Goal: Task Accomplishment & Management: Use online tool/utility

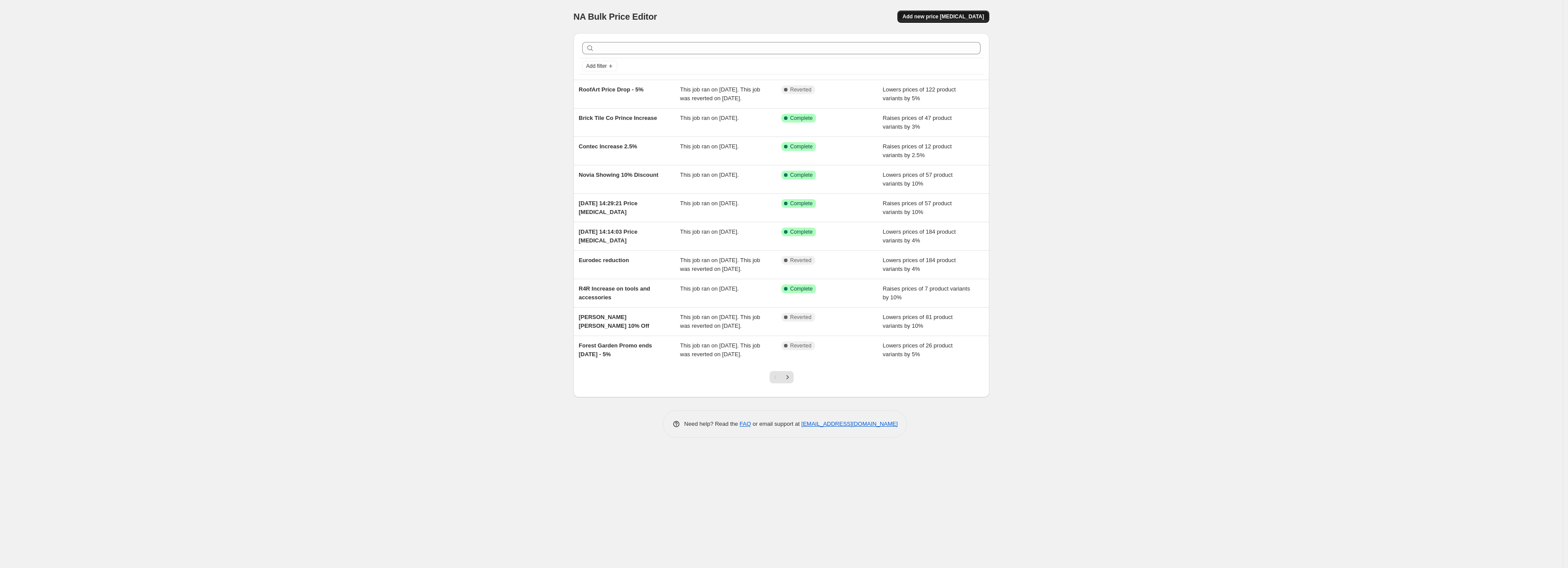
click at [974, 14] on span "Add new price [MEDICAL_DATA]" at bounding box center [943, 17] width 82 height 7
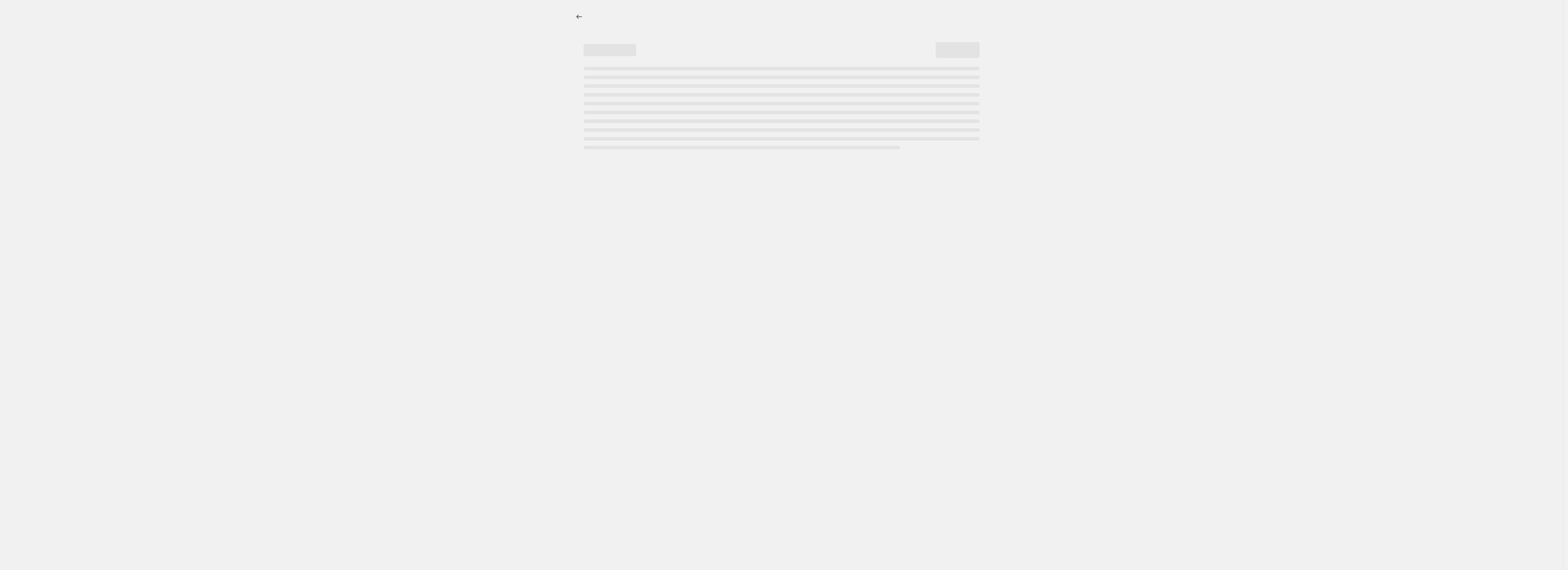
select select "percentage"
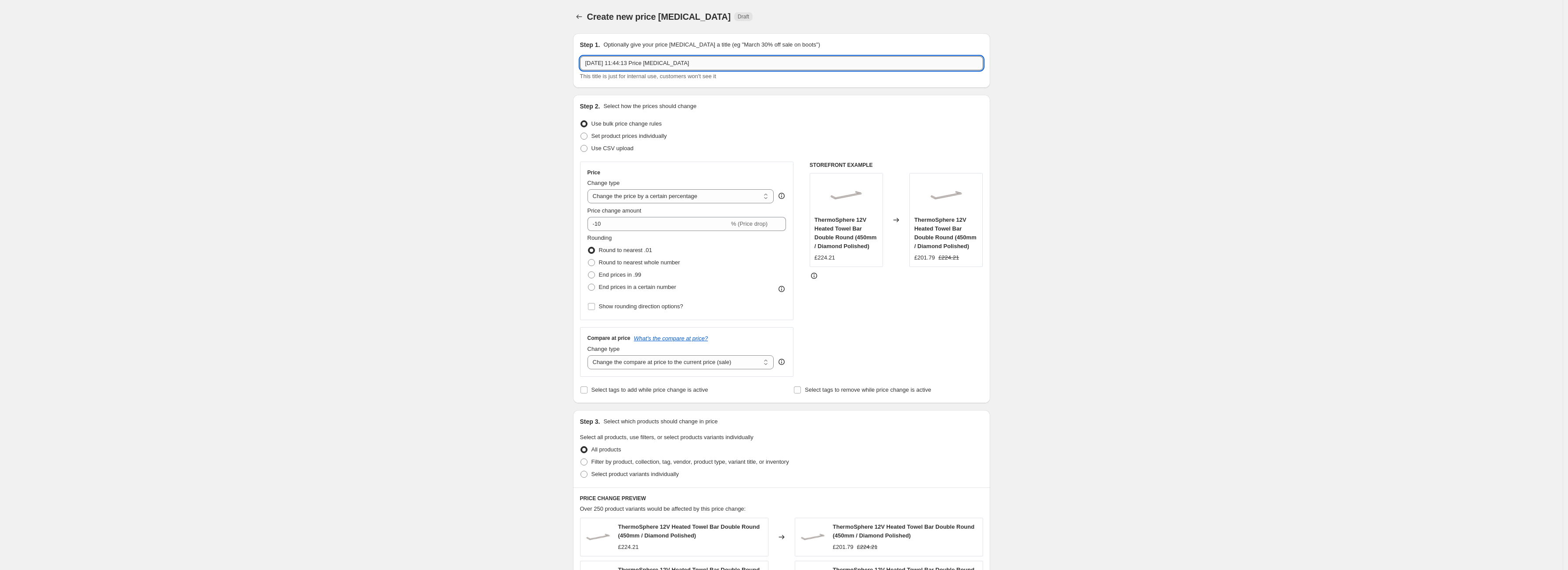
click at [712, 64] on input "[DATE] 11:44:13 Price [MEDICAL_DATA]" at bounding box center [782, 63] width 403 height 14
drag, startPoint x: 712, startPoint y: 64, endPoint x: 528, endPoint y: 78, distance: 184.5
click at [528, 78] on div "Create new price [MEDICAL_DATA]. This page is ready Create new price [MEDICAL_D…" at bounding box center [781, 446] width 1563 height 893
type input "RoofAr"
click at [580, 20] on icon "Price change jobs" at bounding box center [579, 16] width 9 height 9
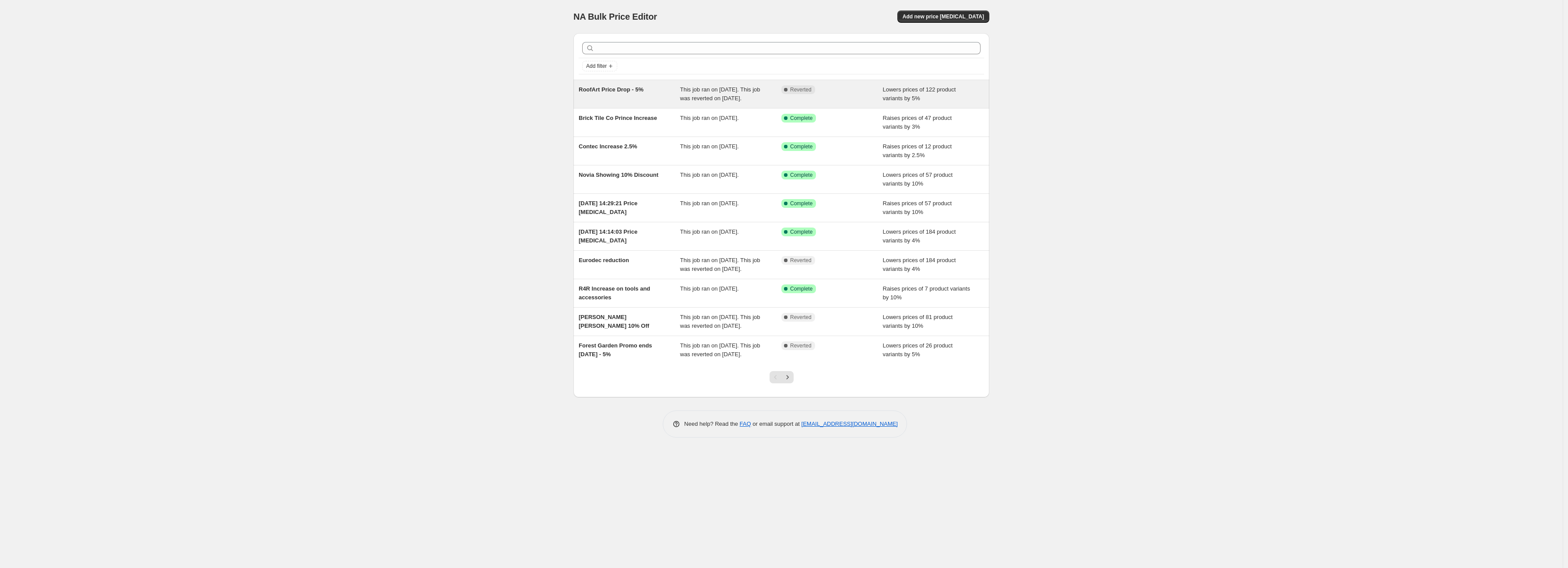
click at [697, 97] on span "This job ran on [DATE]. This job was reverted on [DATE]." at bounding box center [721, 94] width 80 height 15
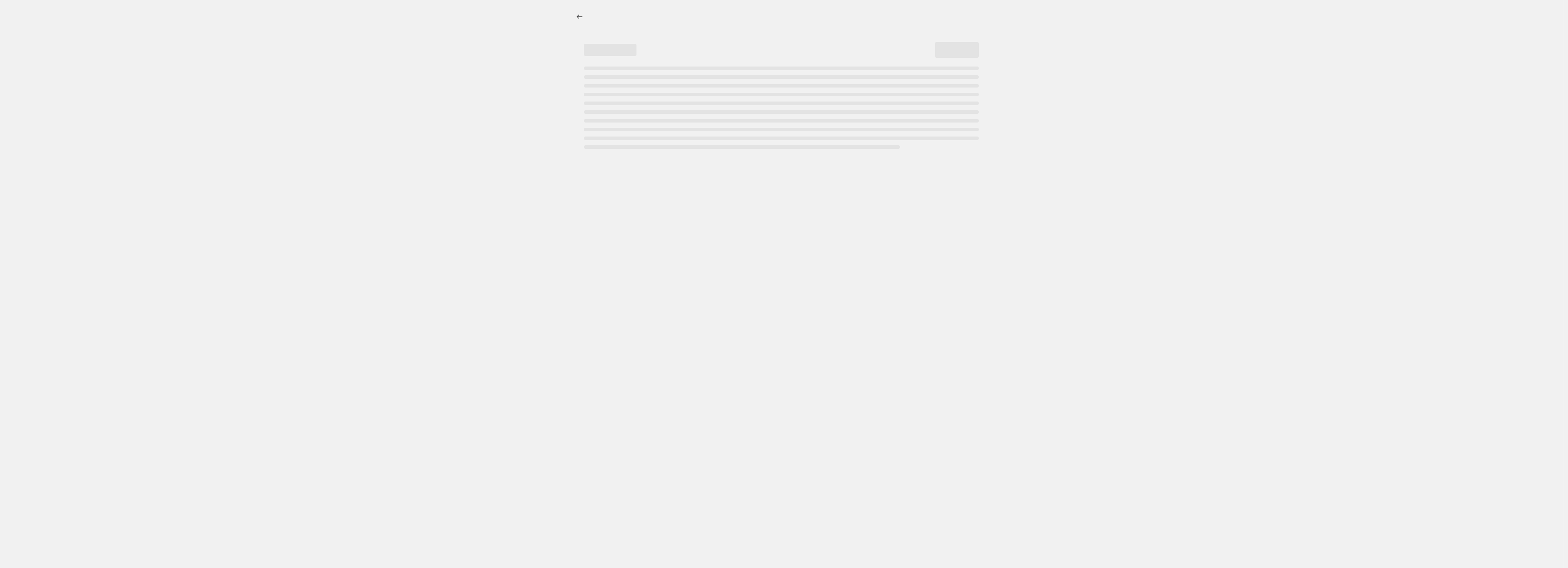
select select "percentage"
select select "vendor"
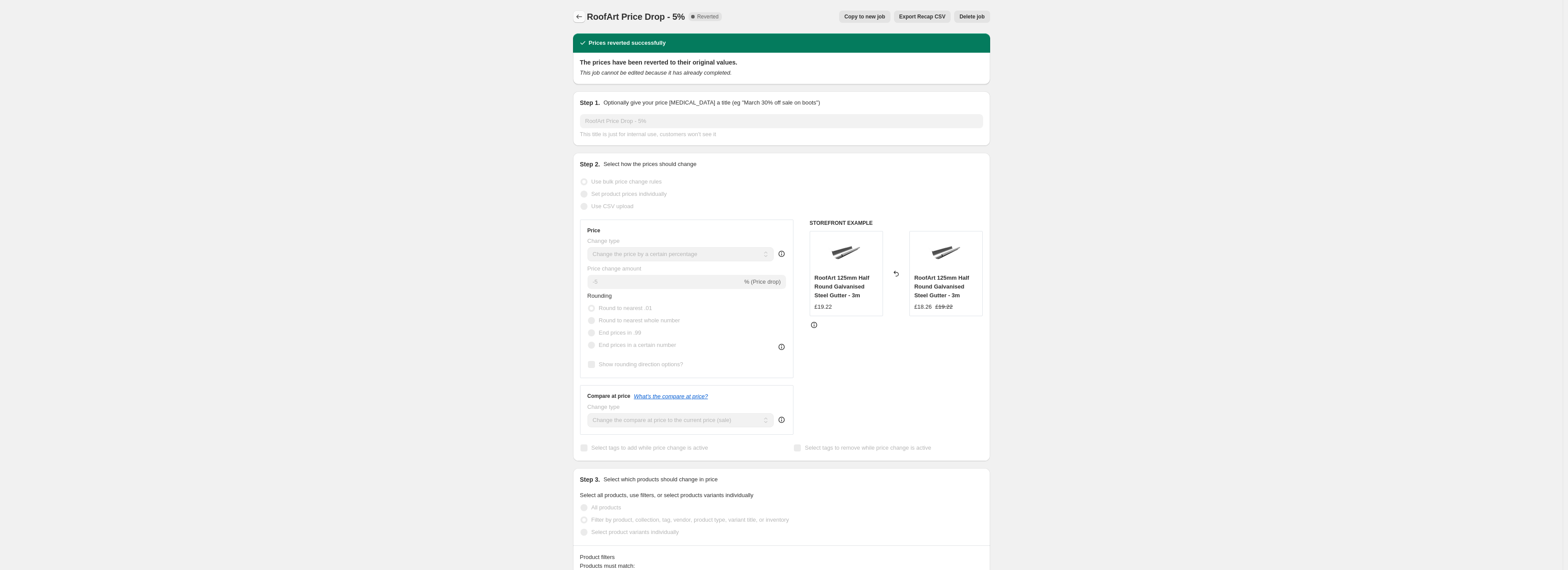
click at [583, 13] on icon "Price change jobs" at bounding box center [579, 16] width 9 height 9
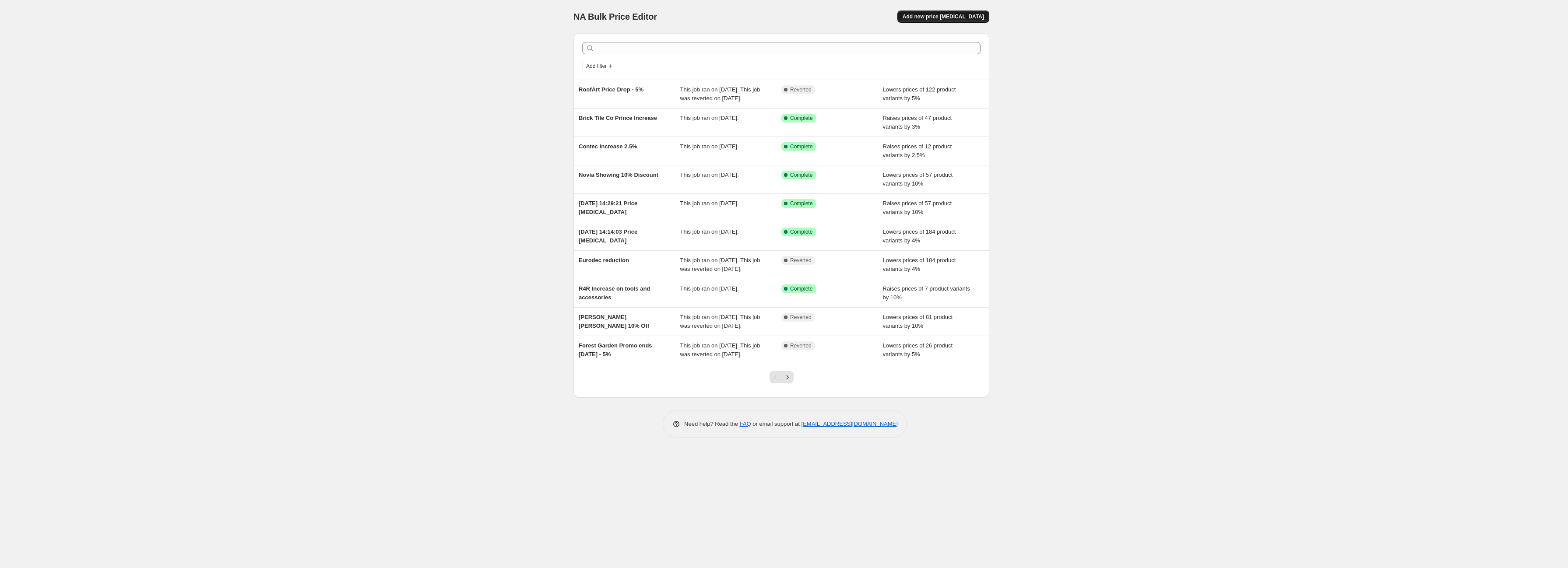
click at [964, 18] on span "Add new price [MEDICAL_DATA]" at bounding box center [943, 17] width 82 height 7
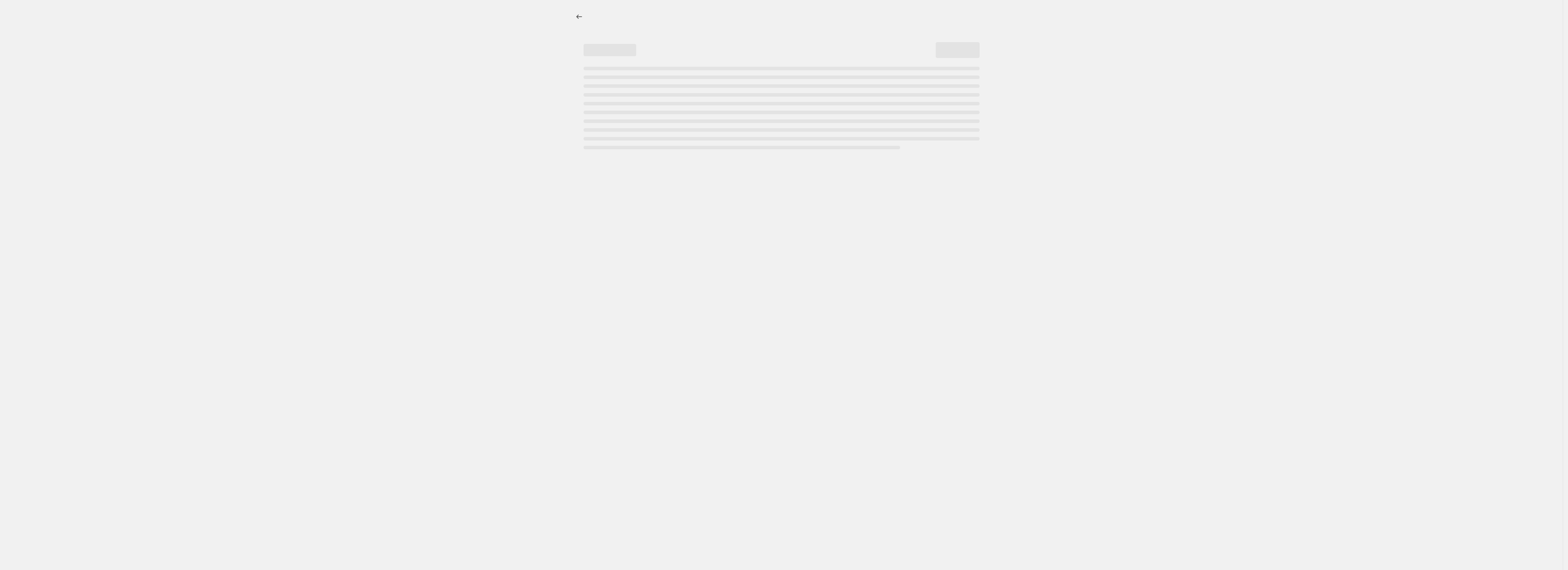
select select "percentage"
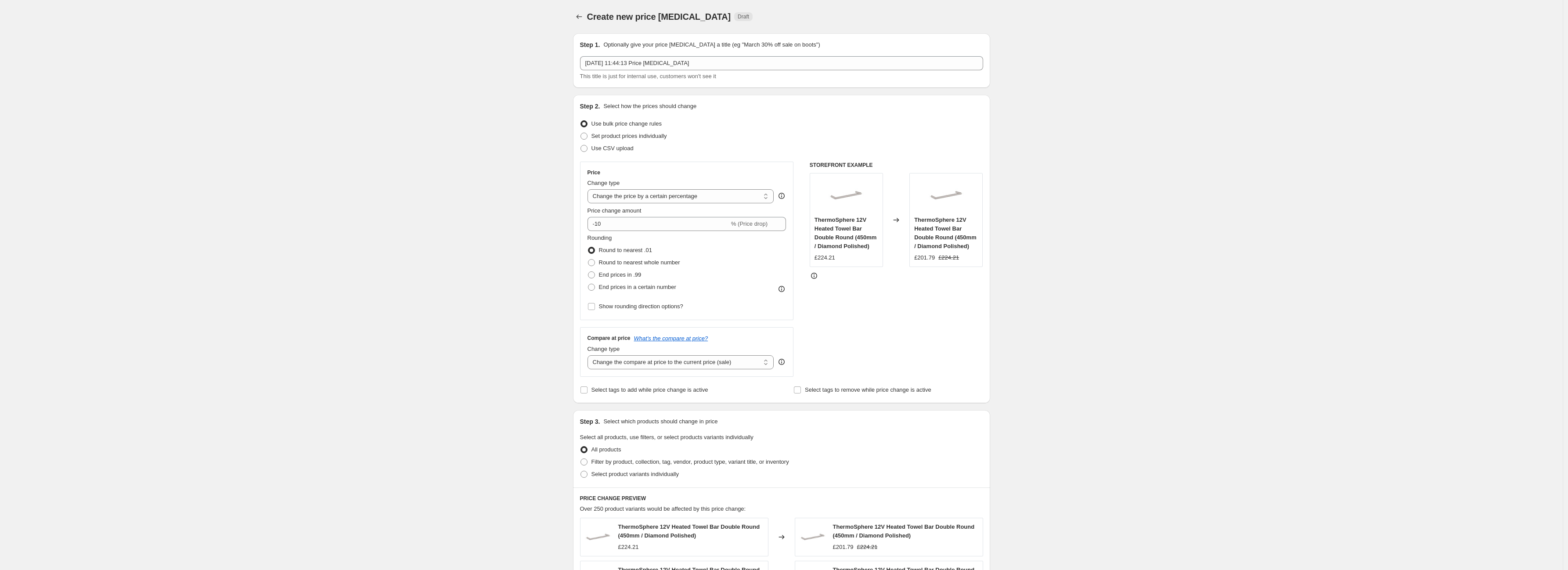
click at [688, 70] on div "[DATE] 11:44:13 Price [MEDICAL_DATA] This title is just for internal use, custo…" at bounding box center [782, 68] width 403 height 24
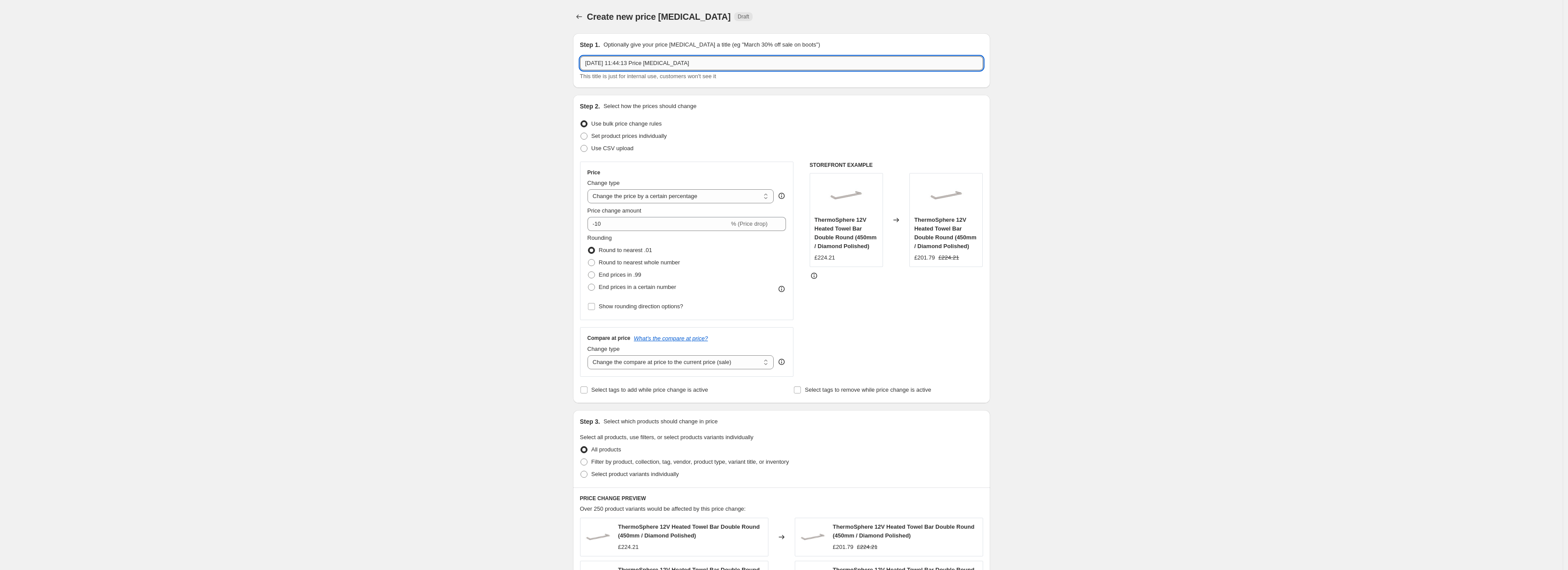
click at [692, 63] on input "[DATE] 11:44:13 Price [MEDICAL_DATA]" at bounding box center [782, 63] width 403 height 14
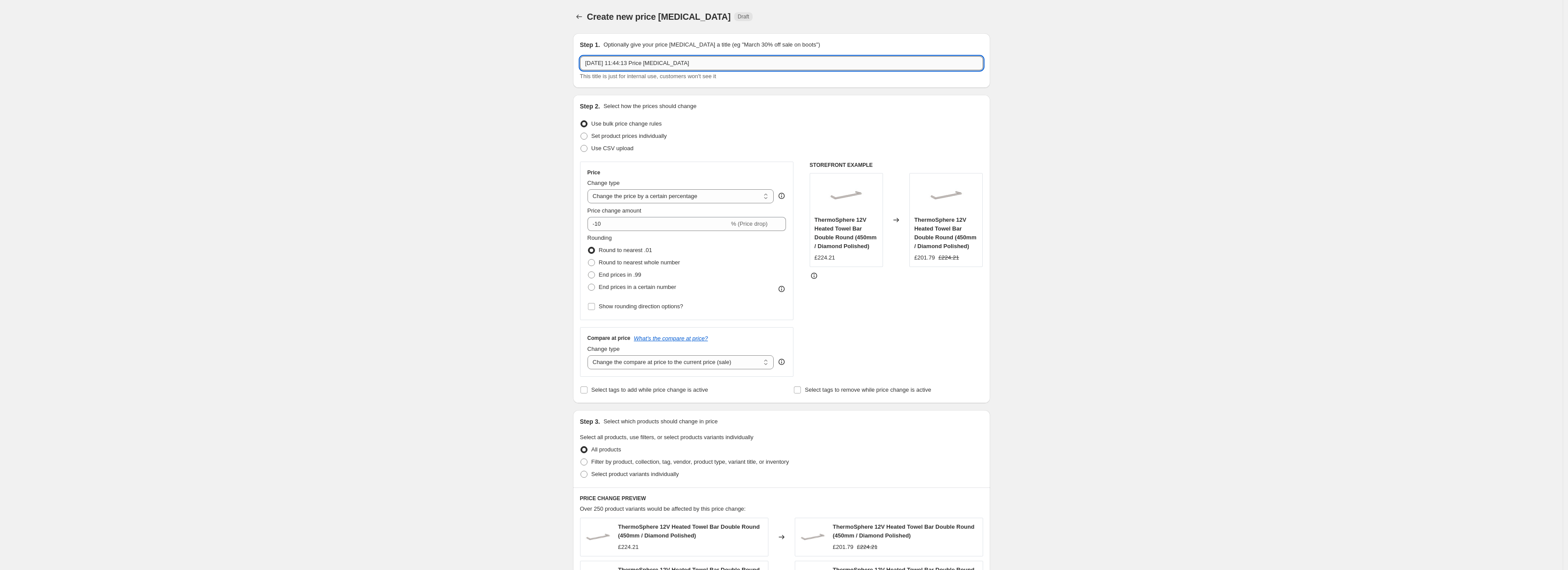
click at [692, 63] on input "[DATE] 11:44:13 Price [MEDICAL_DATA]" at bounding box center [782, 63] width 403 height 14
type input "RoofArt 5% Off Promo"
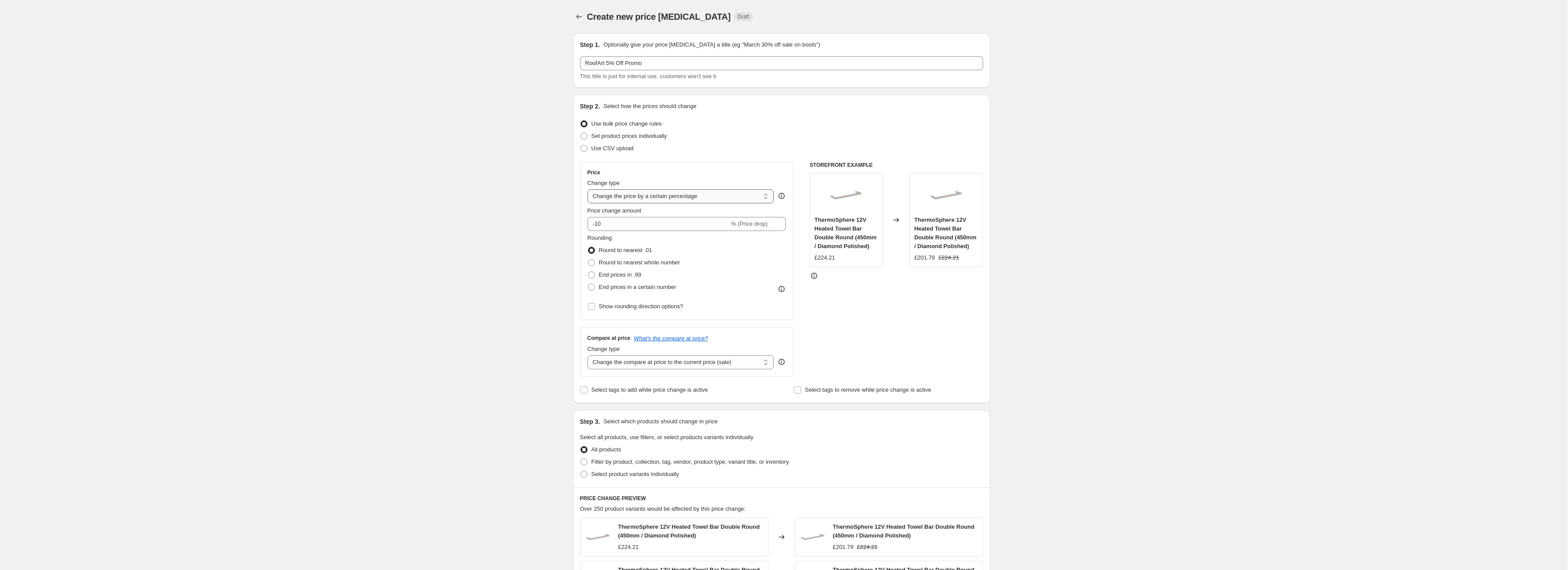
click at [768, 199] on select "Change the price to a certain amount Change the price by a certain amount Chang…" at bounding box center [681, 196] width 187 height 14
click at [758, 170] on div "Price" at bounding box center [687, 173] width 199 height 7
click at [782, 225] on icon at bounding box center [779, 227] width 9 height 9
click at [783, 220] on icon at bounding box center [779, 221] width 9 height 9
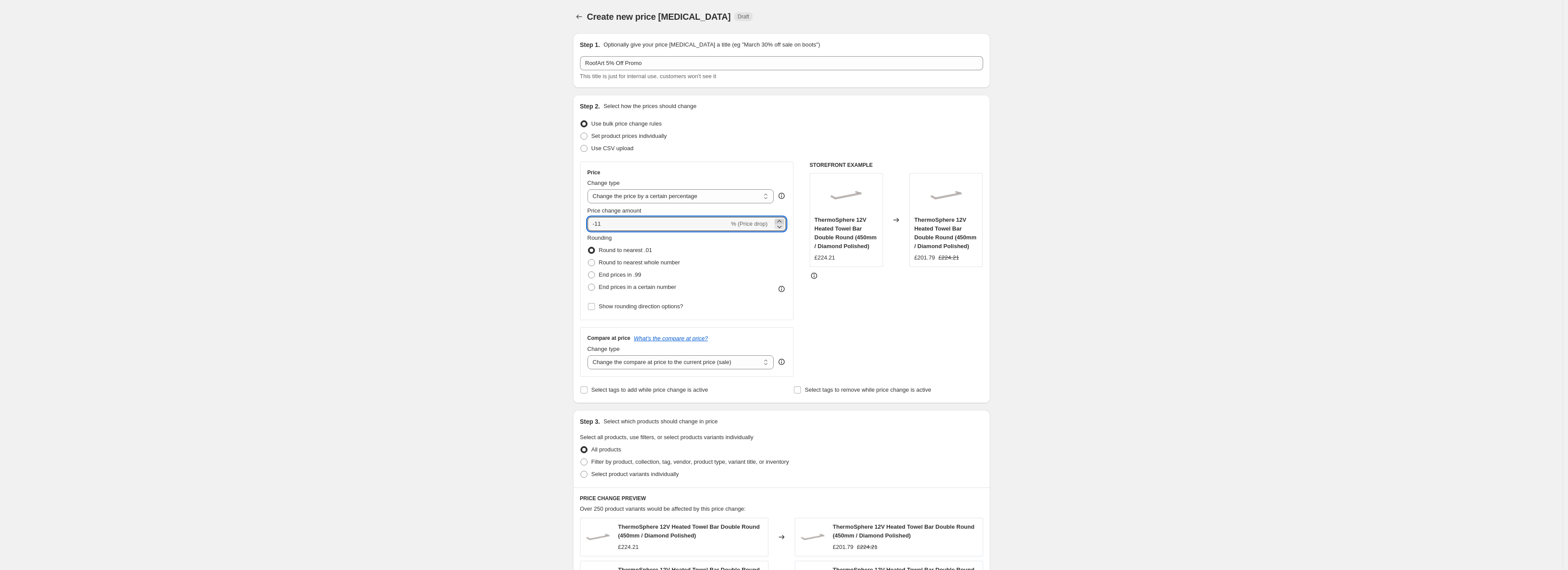
click at [783, 220] on icon at bounding box center [779, 221] width 9 height 9
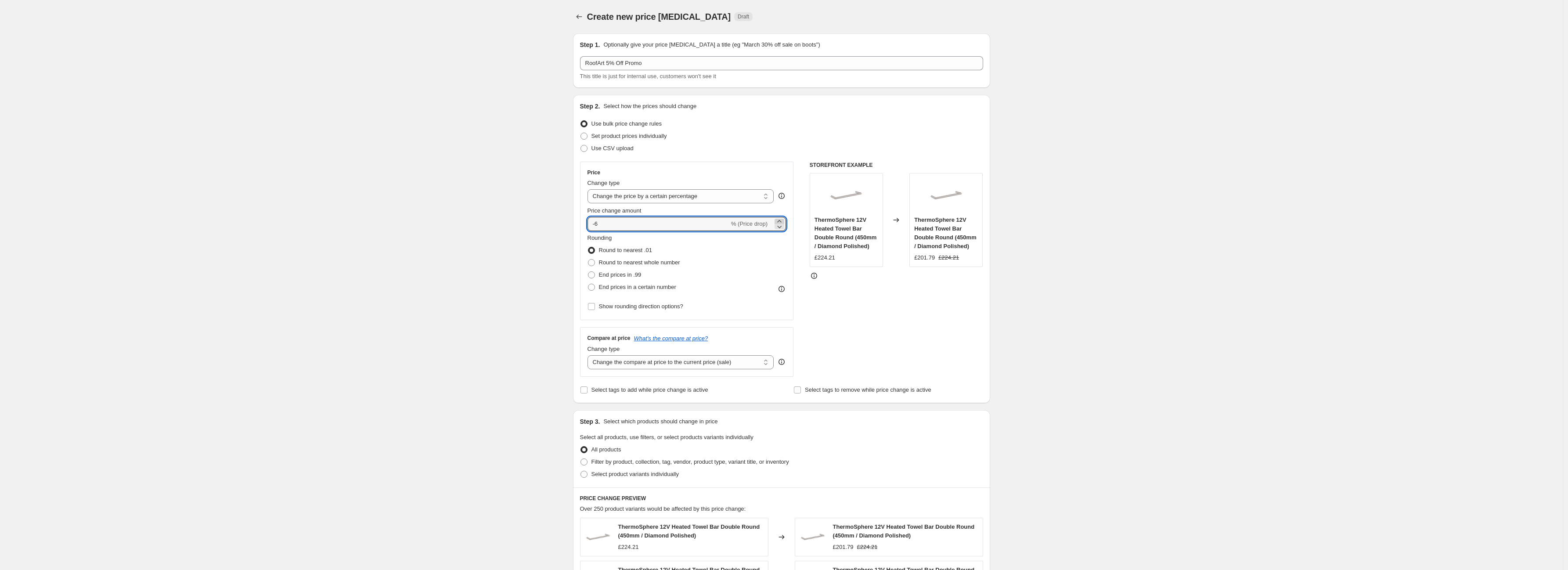
click at [783, 220] on icon at bounding box center [779, 221] width 9 height 9
type input "-5"
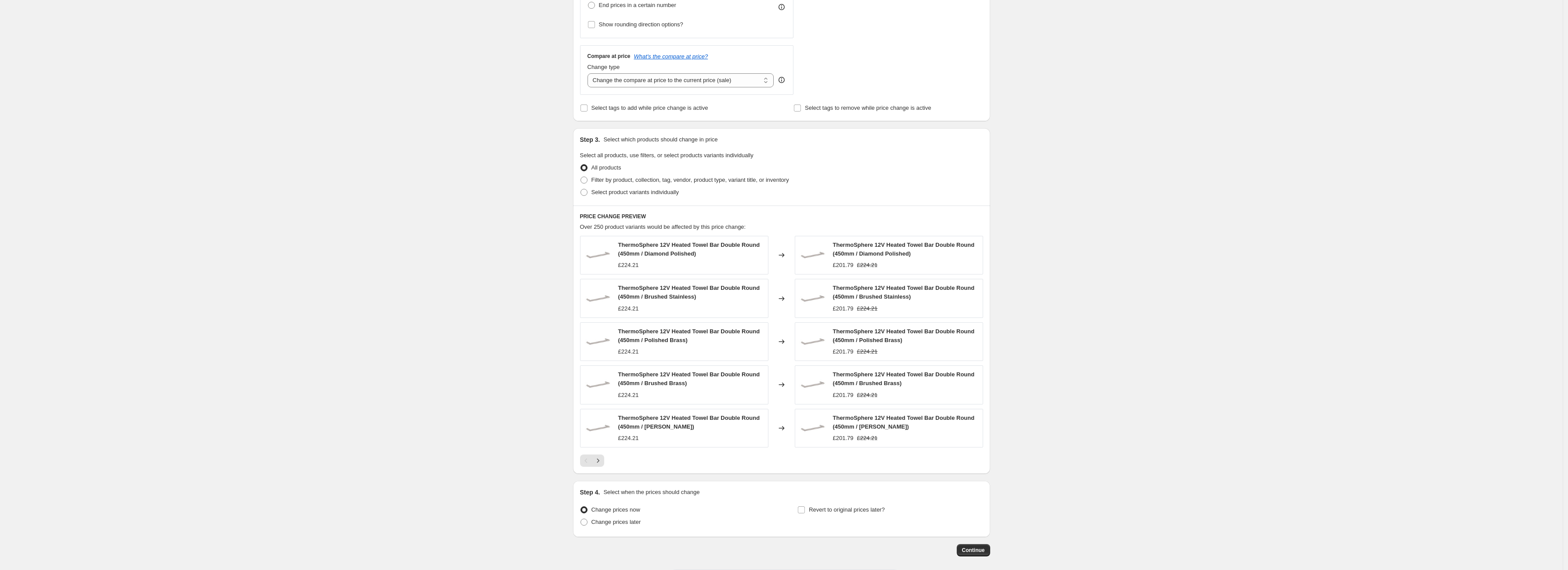
scroll to position [293, 0]
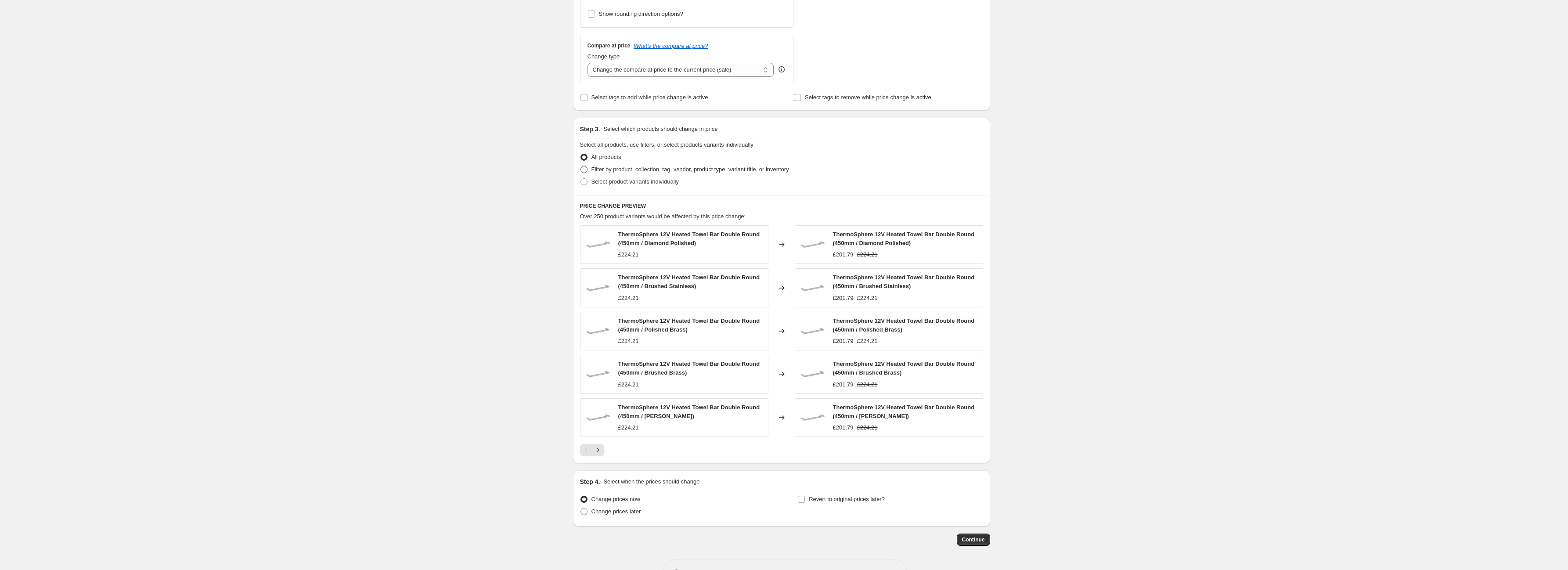
click at [648, 172] on span "Filter by product, collection, tag, vendor, product type, variant title, or inv…" at bounding box center [691, 169] width 198 height 7
click at [581, 167] on input "Filter by product, collection, tag, vendor, product type, variant title, or inv…" at bounding box center [581, 166] width 1 height 1
radio input "true"
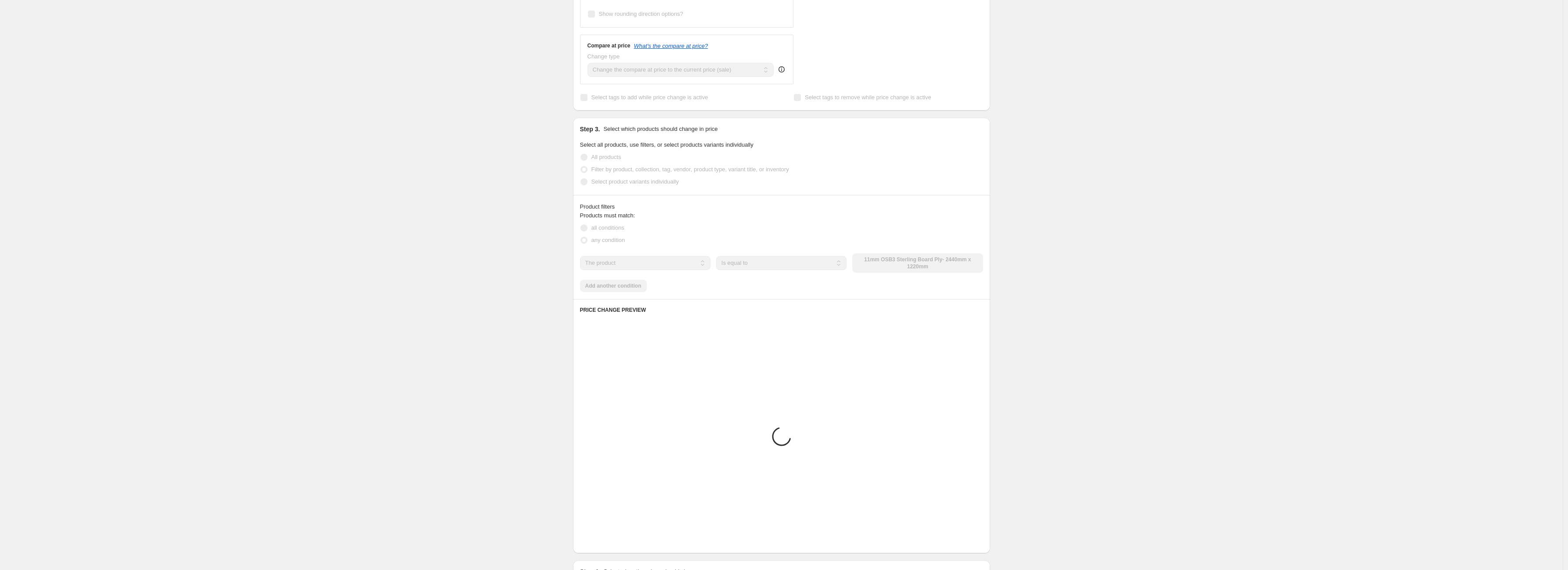
scroll to position [245, 0]
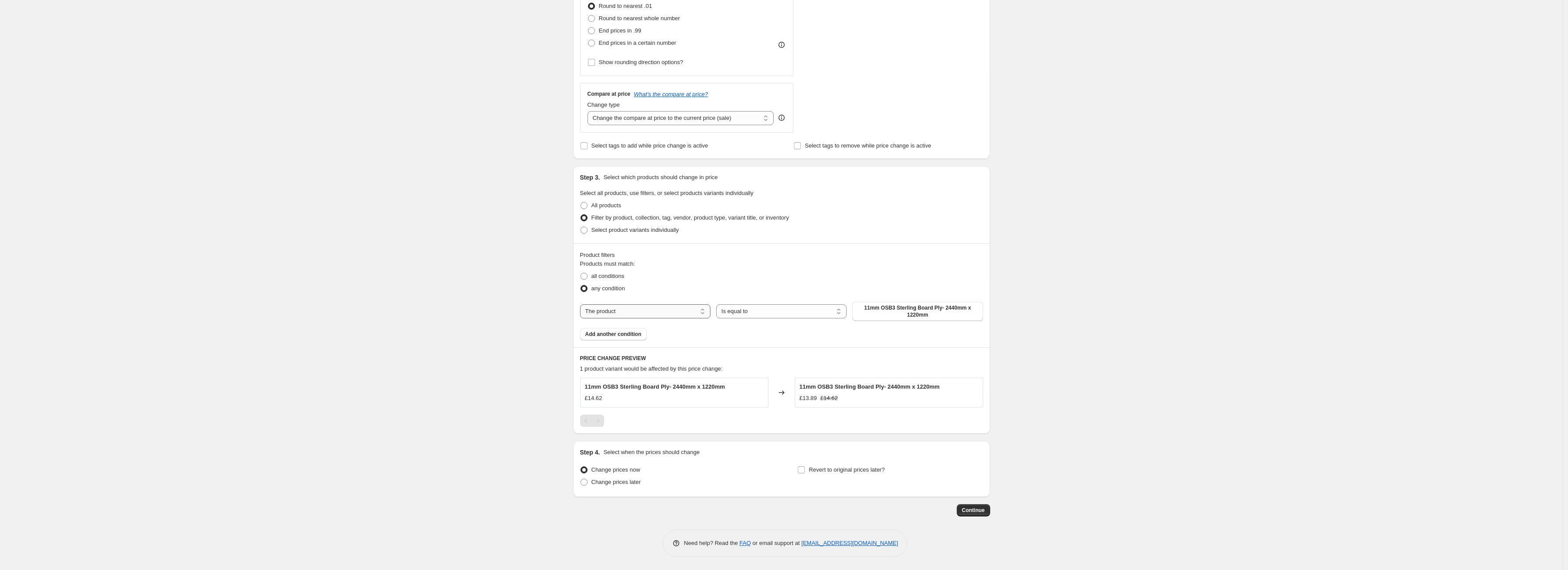
click at [642, 313] on select "The product The product's collection The product's tag The product's vendor The…" at bounding box center [645, 311] width 131 height 14
select select "vendor"
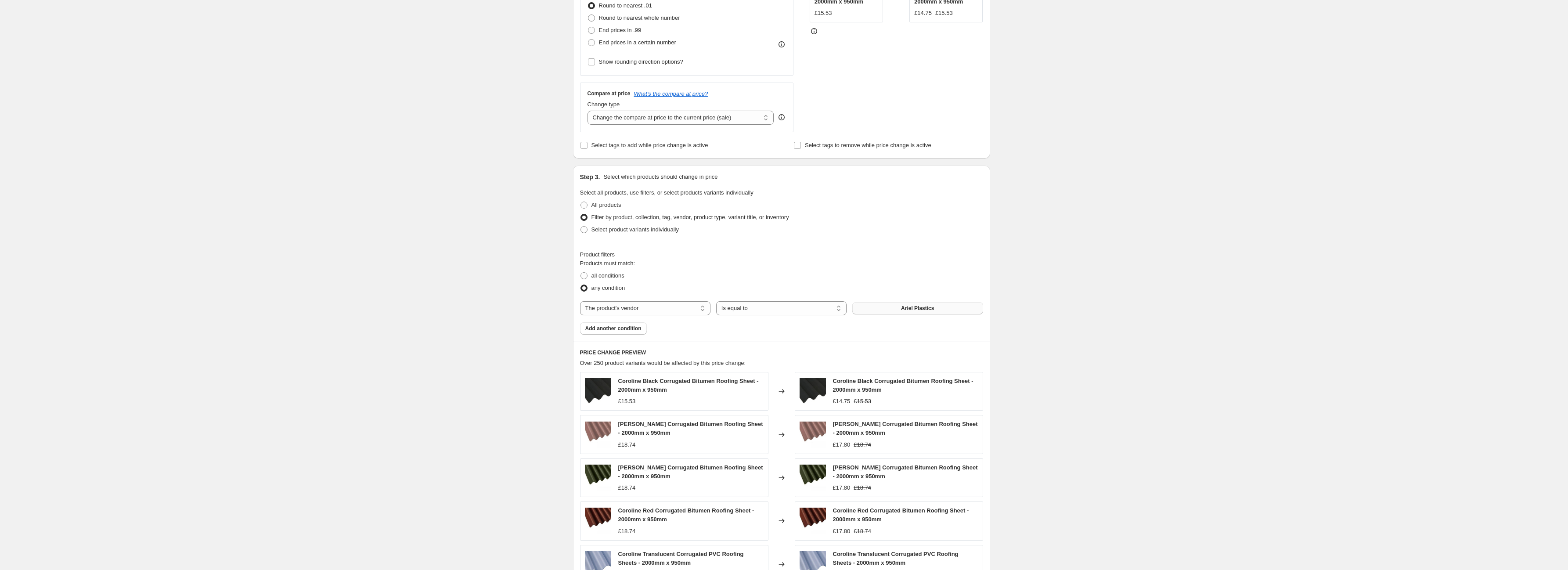
click at [886, 312] on button "Ariel Plastics" at bounding box center [918, 309] width 131 height 12
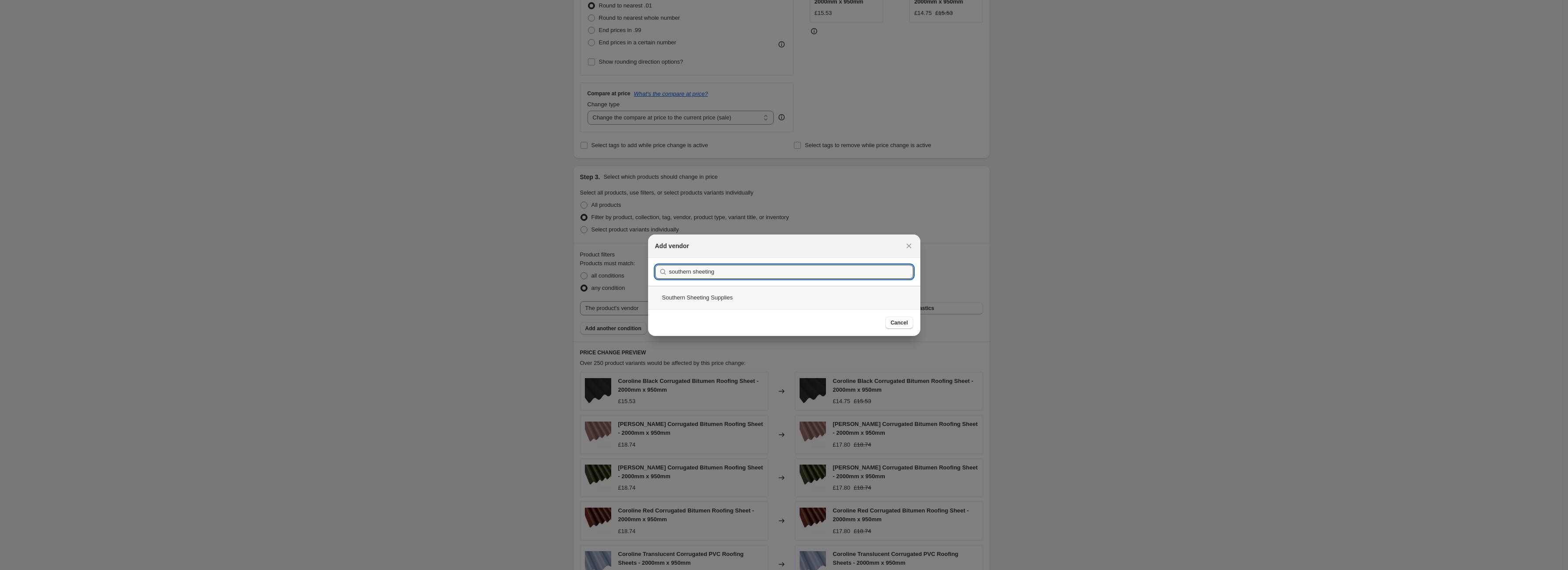
type input "southern sheeting"
click at [843, 304] on div "Southern Sheeting Supplies" at bounding box center [784, 298] width 272 height 23
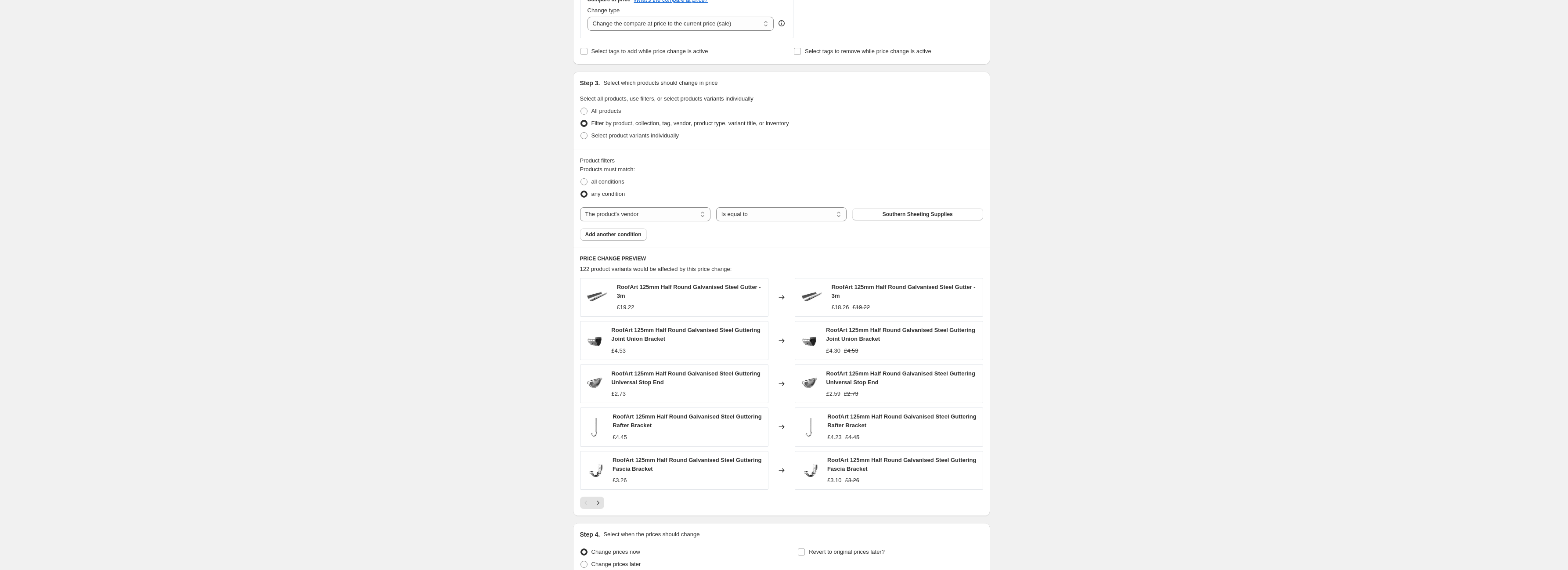
scroll to position [422, 0]
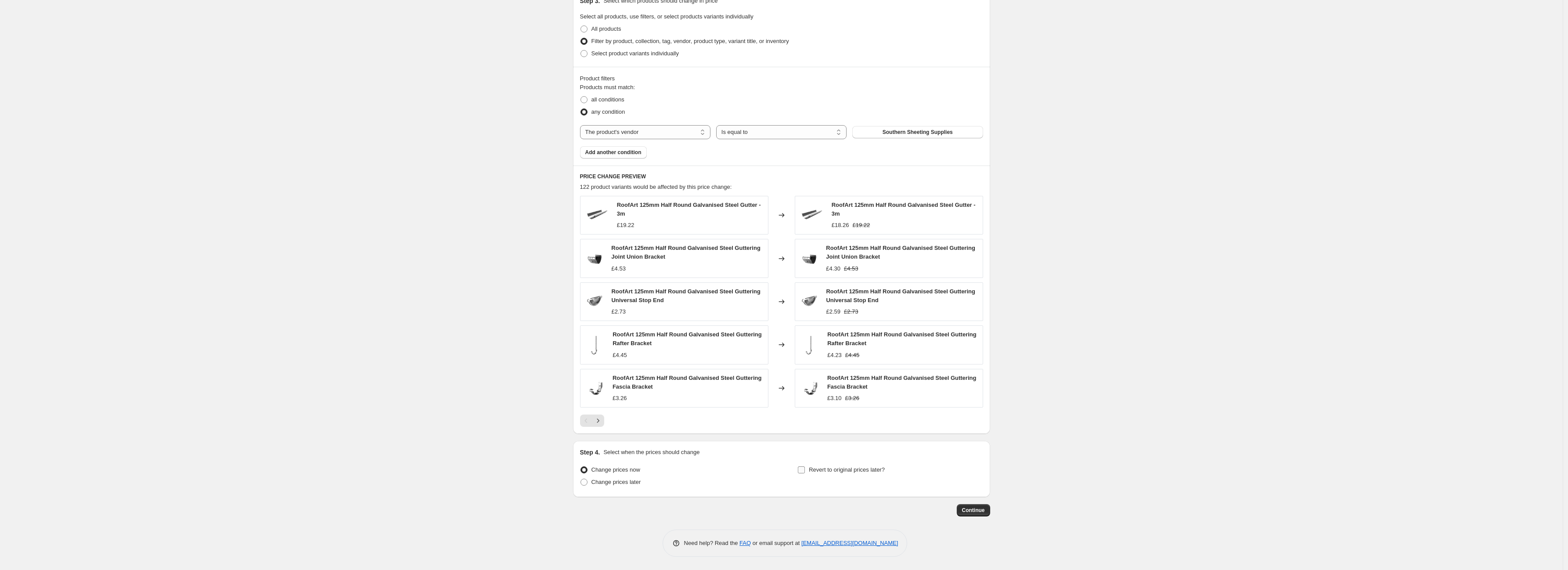
click at [817, 475] on span "Revert to original prices later?" at bounding box center [847, 470] width 76 height 9
click at [805, 473] on input "Revert to original prices later?" at bounding box center [802, 470] width 7 height 7
checkbox input "true"
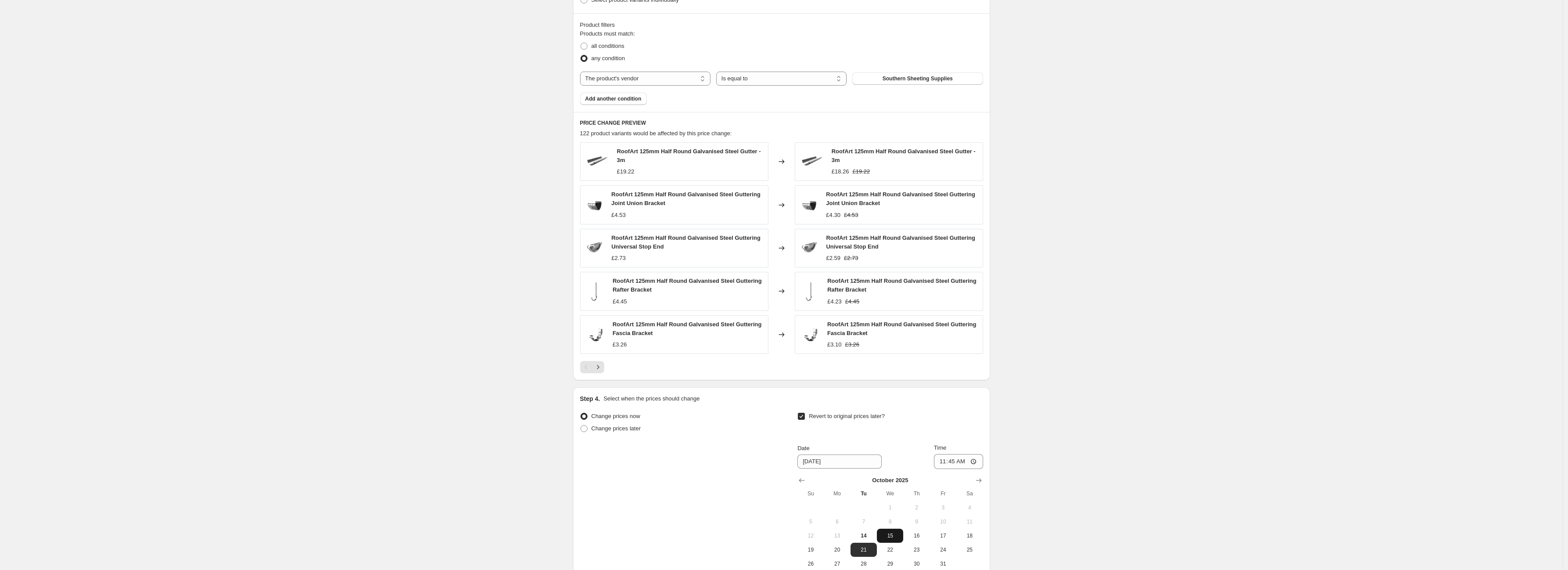
scroll to position [572, 0]
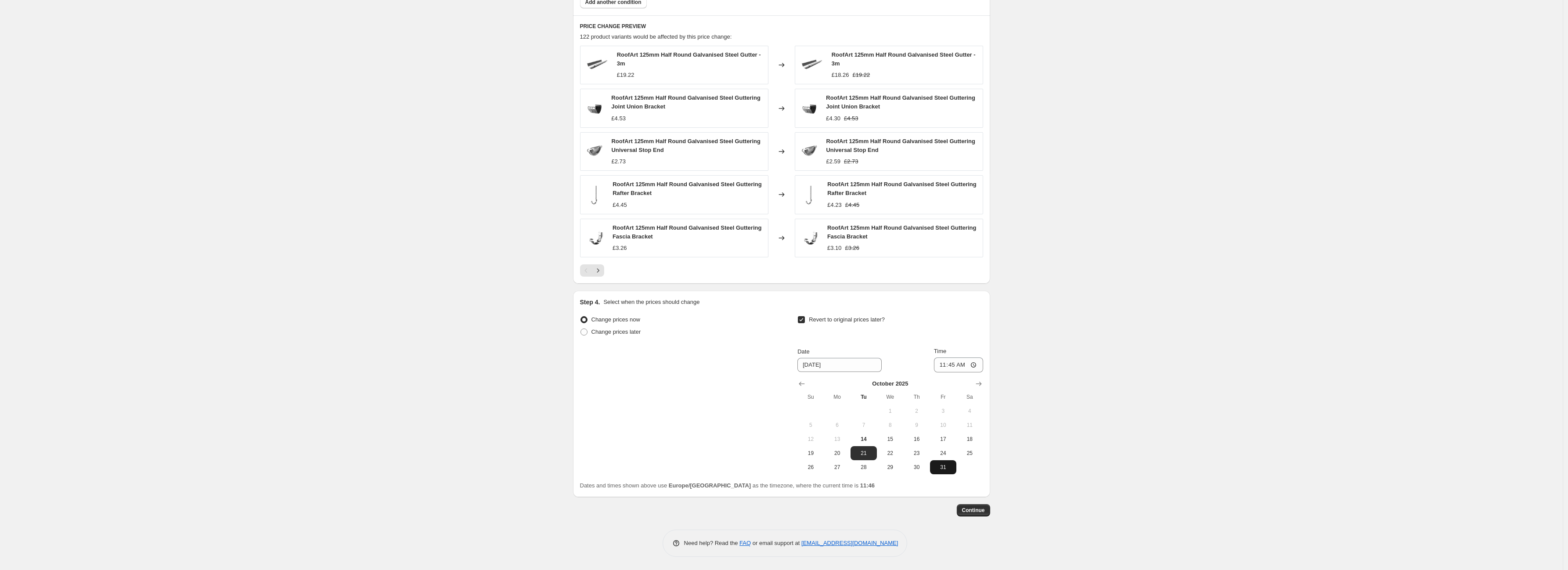
click at [943, 466] on span "31" at bounding box center [943, 467] width 20 height 7
type input "[DATE]"
click at [964, 369] on input "11:45" at bounding box center [959, 365] width 49 height 15
click at [954, 366] on input "11:45" at bounding box center [959, 365] width 49 height 15
type input "23:00"
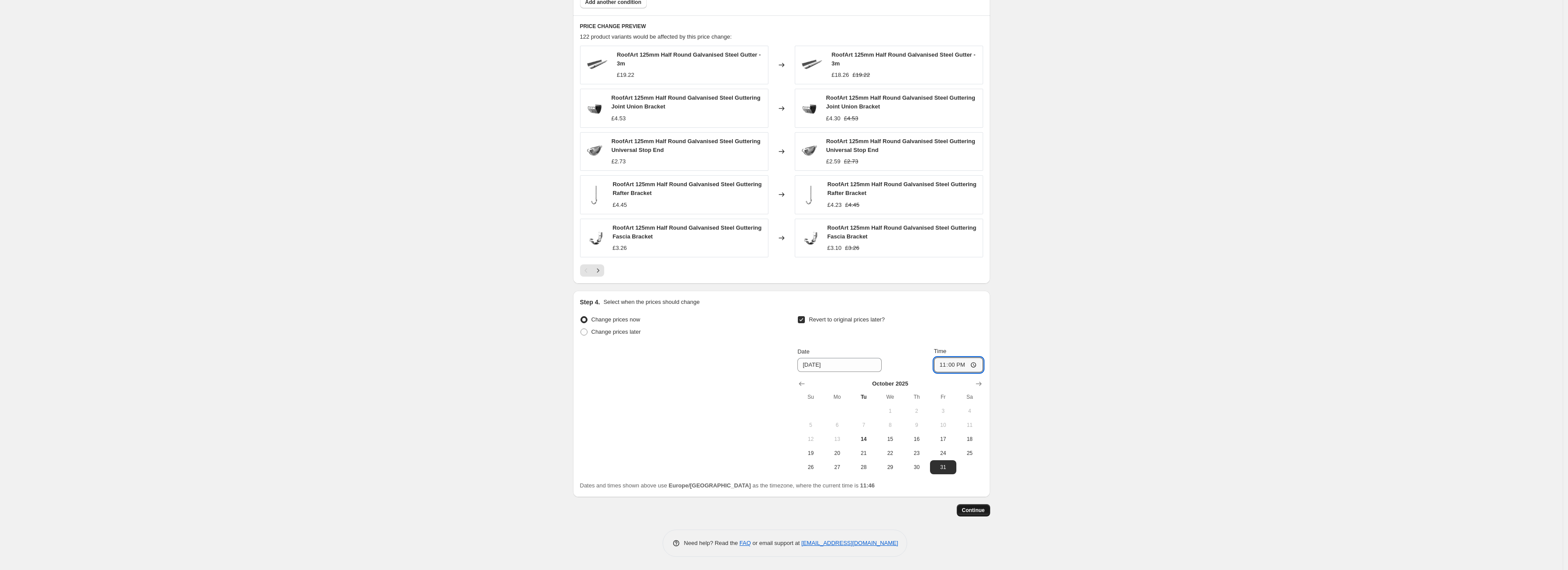
click at [968, 508] on span "Continue" at bounding box center [973, 511] width 23 height 7
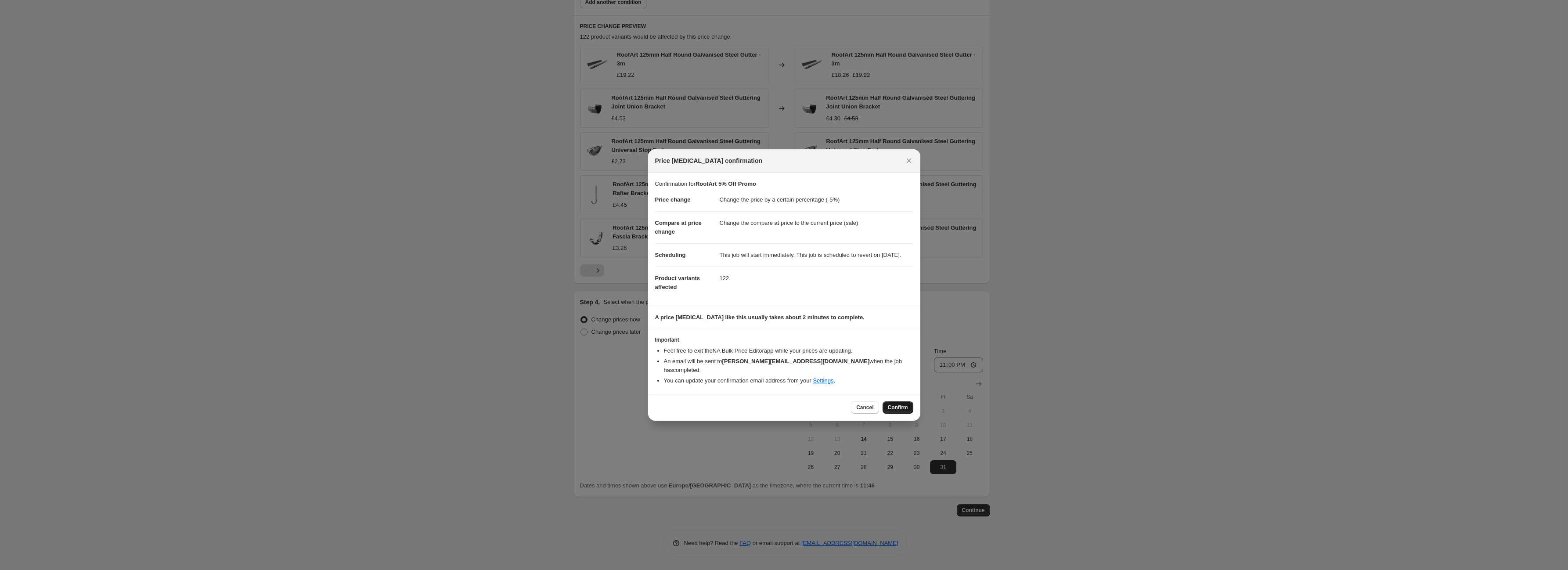
click at [897, 408] on span "Confirm" at bounding box center [898, 408] width 20 height 7
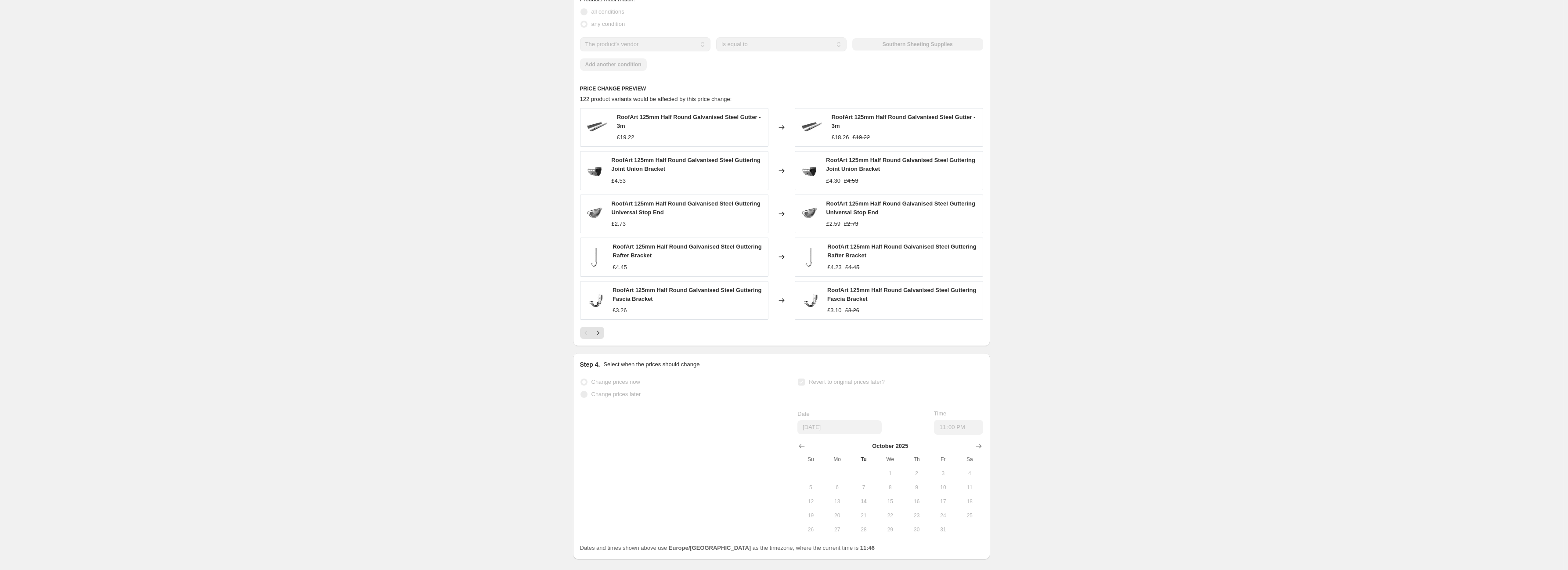
scroll to position [594, 0]
